Goal: Information Seeking & Learning: Learn about a topic

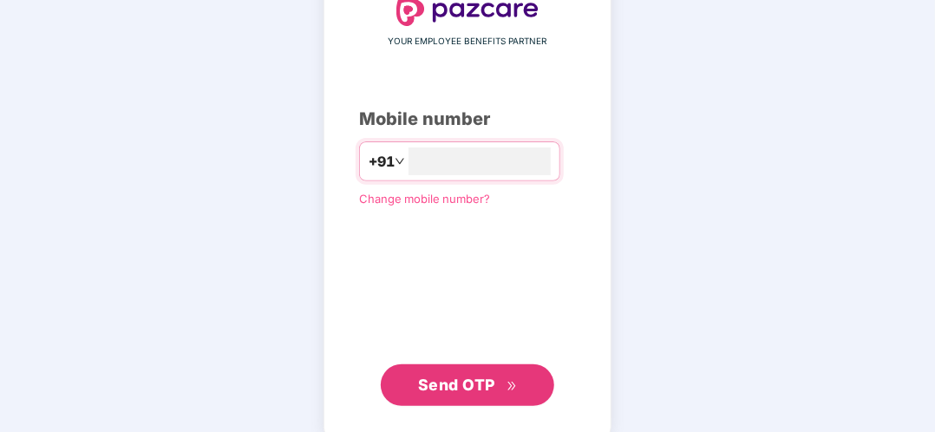
scroll to position [118, 0]
type input "**********"
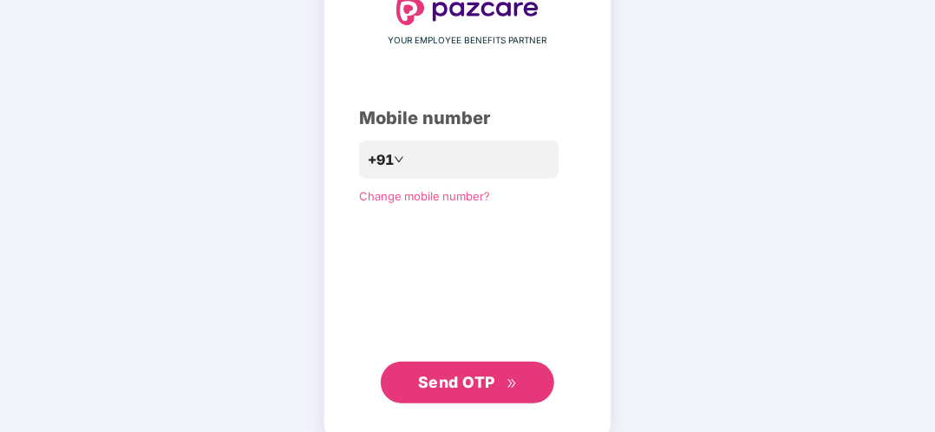
click at [455, 385] on span "Send OTP" at bounding box center [456, 382] width 77 height 18
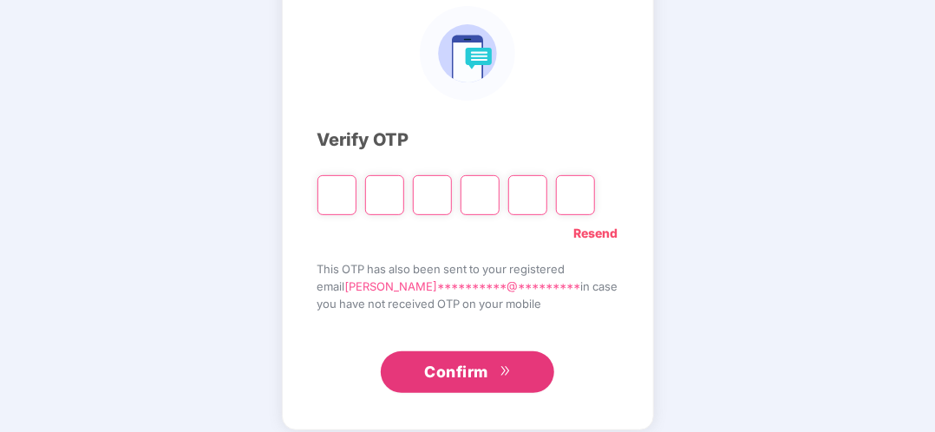
type input "*"
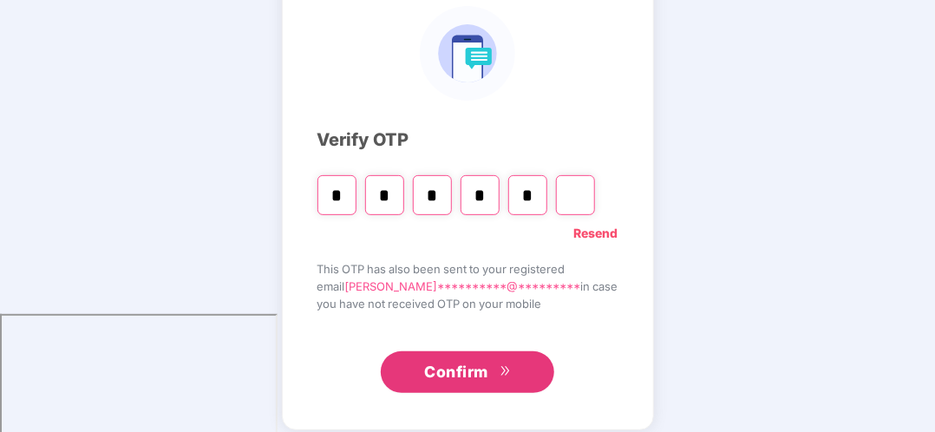
type input "*"
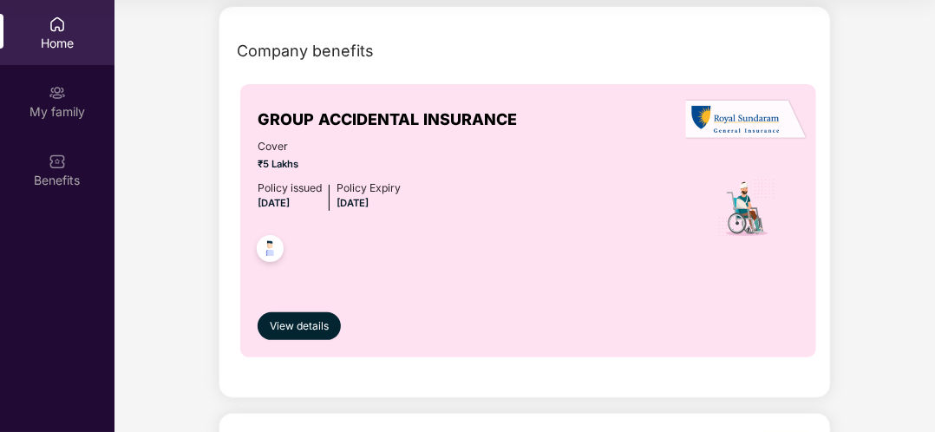
scroll to position [73, 0]
click at [322, 325] on span "View details" at bounding box center [299, 326] width 59 height 16
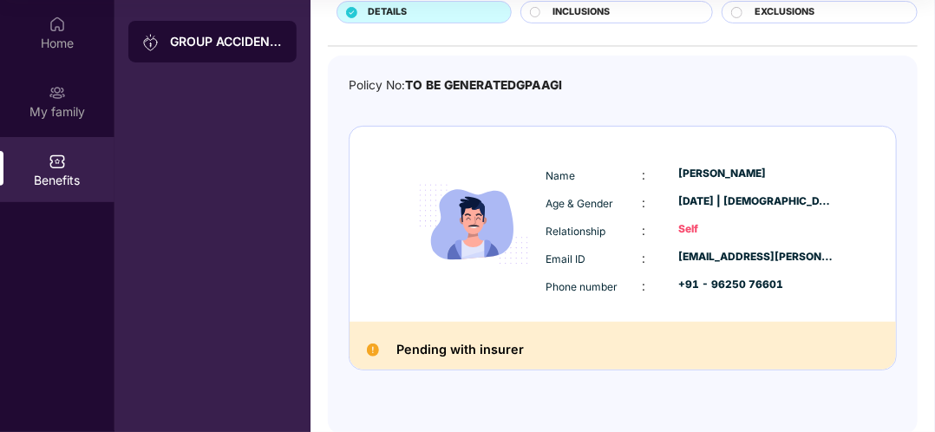
scroll to position [128, 0]
click at [370, 355] on div "Pending with insurer" at bounding box center [623, 345] width 547 height 48
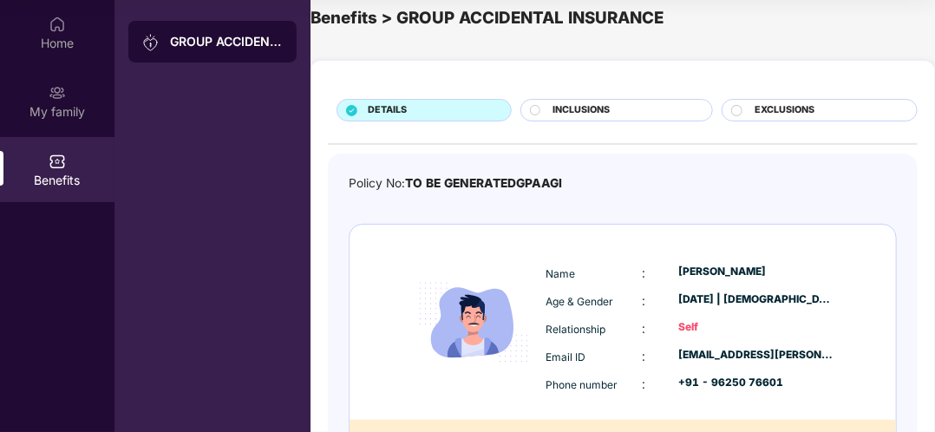
scroll to position [28, 0]
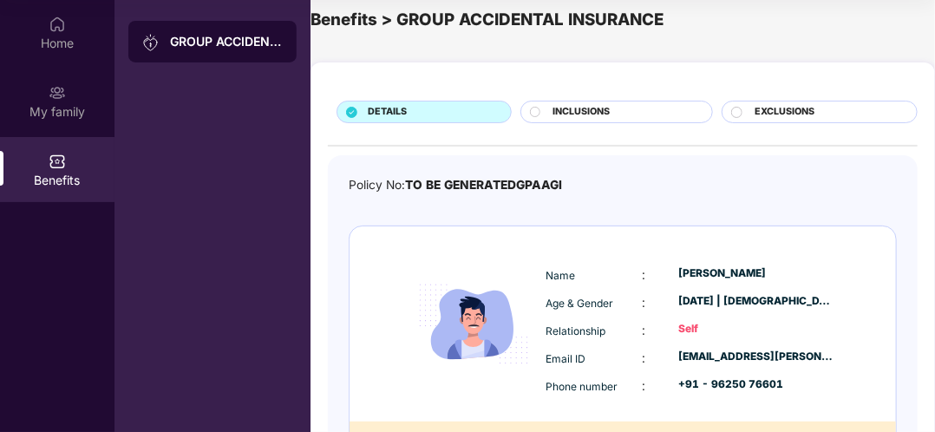
click at [600, 109] on span "INCLUSIONS" at bounding box center [581, 112] width 57 height 15
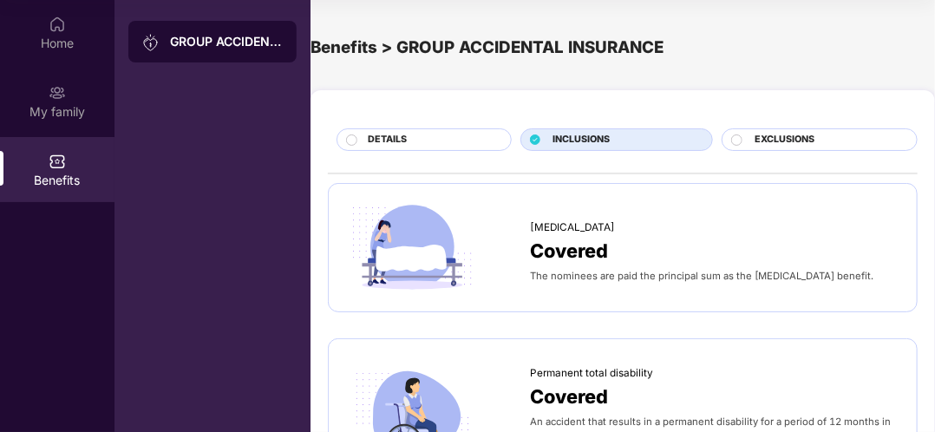
scroll to position [0, 0]
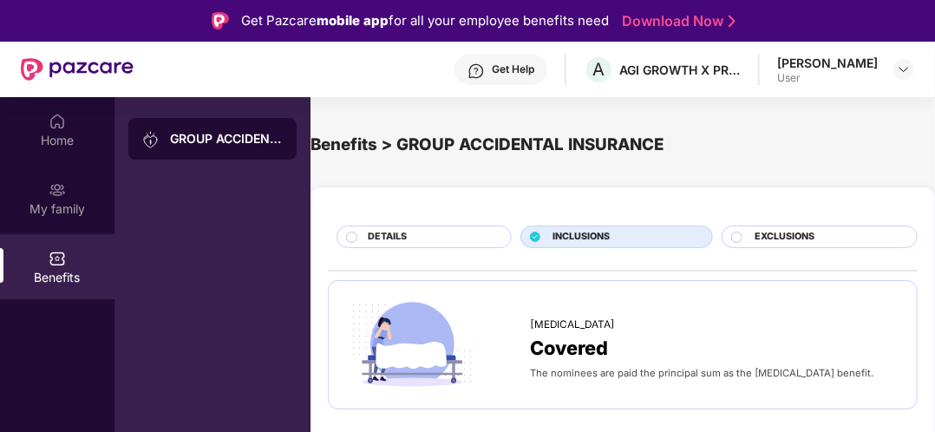
click at [773, 232] on span "EXCLUSIONS" at bounding box center [785, 237] width 60 height 15
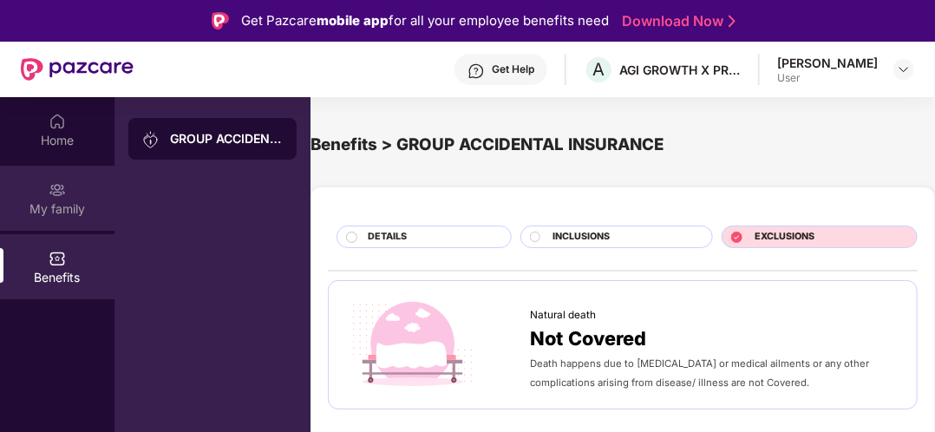
click at [66, 200] on div "My family" at bounding box center [57, 208] width 115 height 17
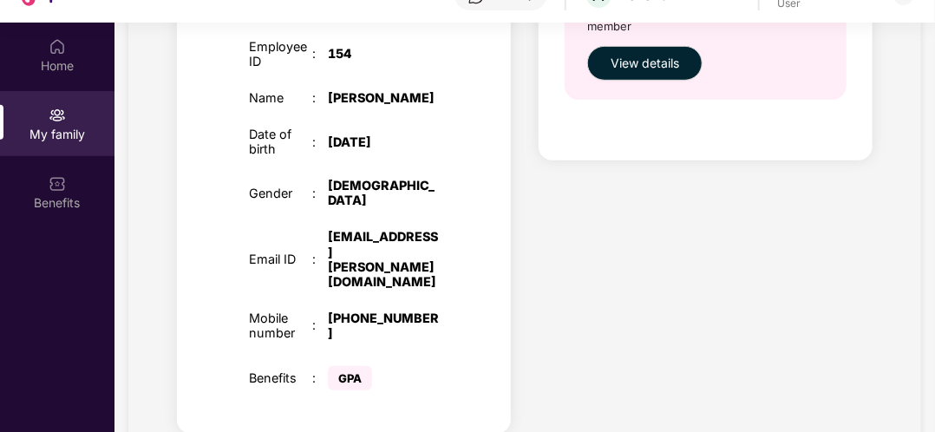
scroll to position [74, 0]
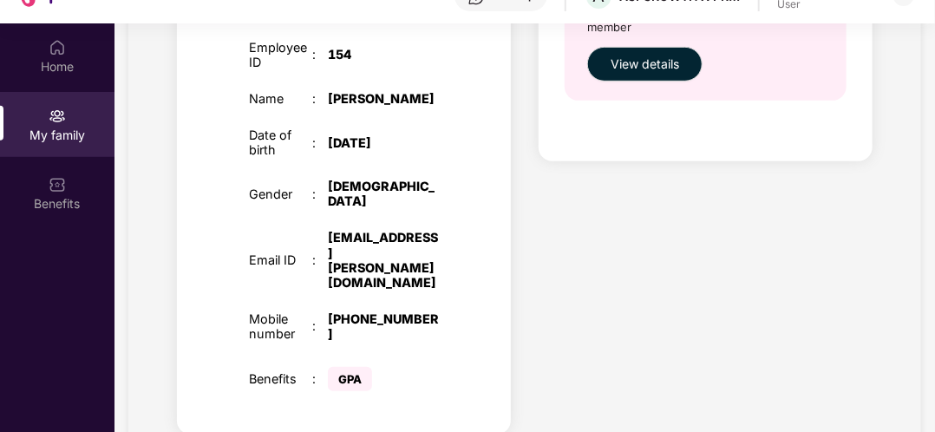
click at [351, 367] on span "GPA" at bounding box center [350, 379] width 44 height 24
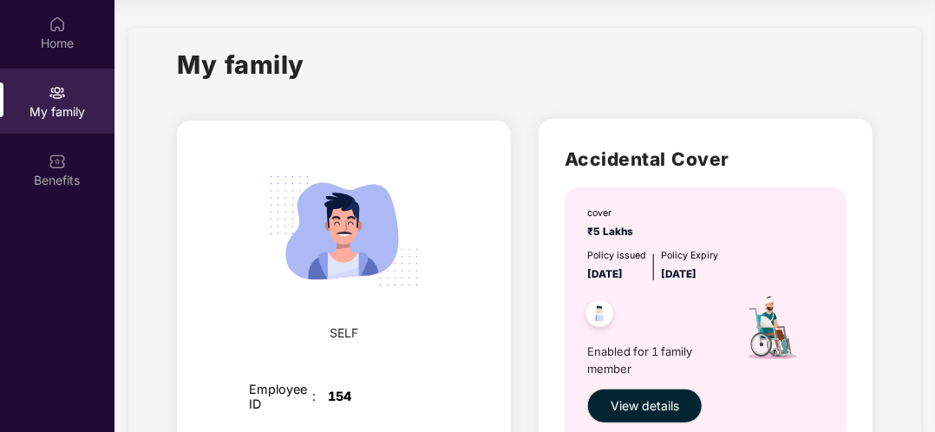
scroll to position [365, 0]
